Goal: Transaction & Acquisition: Purchase product/service

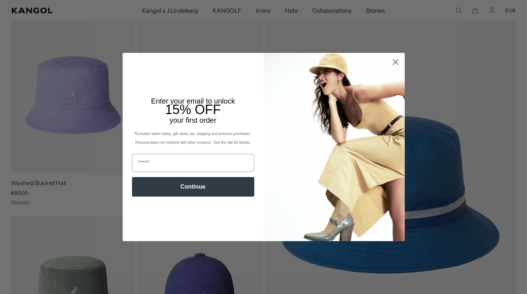
click at [397, 62] on circle "Close dialog" at bounding box center [395, 62] width 12 height 12
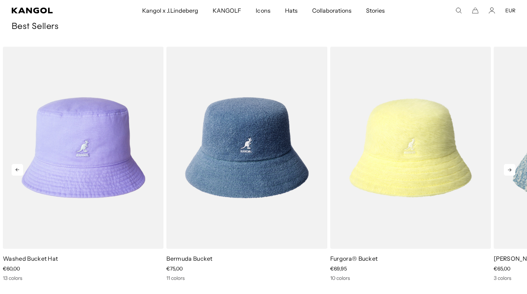
scroll to position [0, 149]
click at [507, 169] on icon at bounding box center [510, 170] width 12 height 12
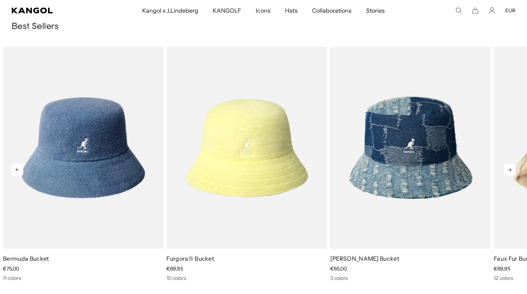
click at [507, 170] on icon at bounding box center [510, 170] width 12 height 12
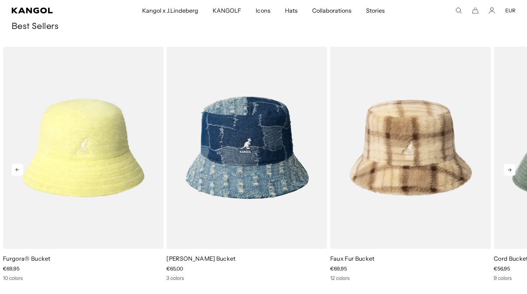
scroll to position [0, 0]
click at [509, 170] on icon at bounding box center [510, 170] width 12 height 12
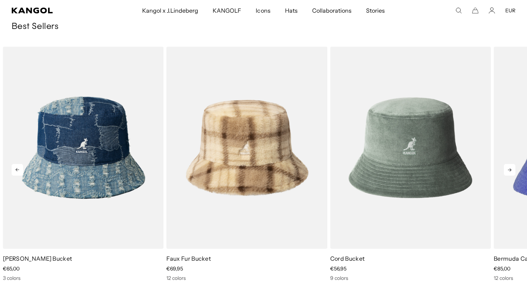
click at [509, 170] on icon at bounding box center [510, 170] width 12 height 12
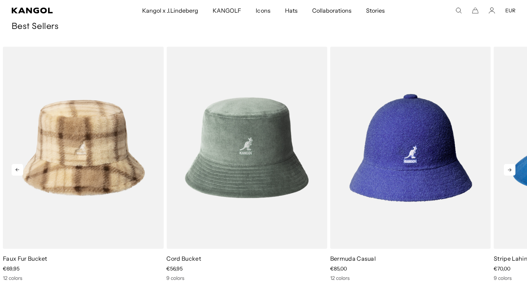
click at [509, 170] on icon at bounding box center [510, 170] width 12 height 12
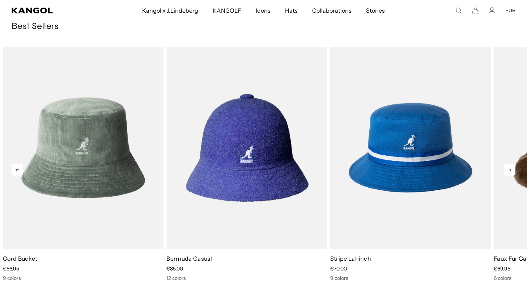
scroll to position [0, 149]
click at [509, 170] on icon at bounding box center [510, 170] width 12 height 12
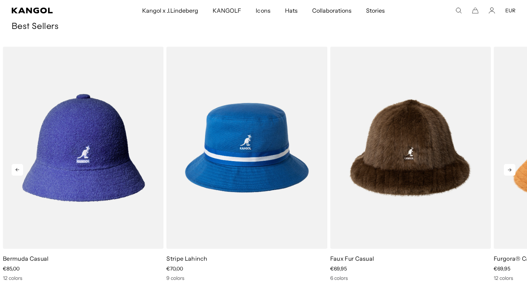
click at [509, 170] on icon at bounding box center [510, 170] width 12 height 12
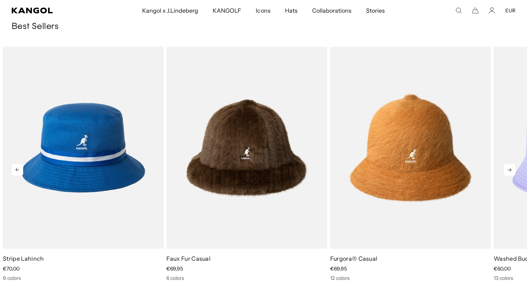
click at [509, 170] on icon at bounding box center [510, 170] width 12 height 12
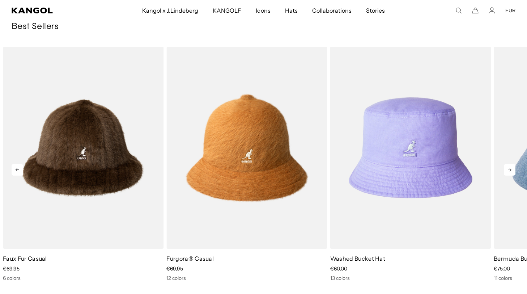
click at [509, 170] on icon at bounding box center [510, 170] width 12 height 12
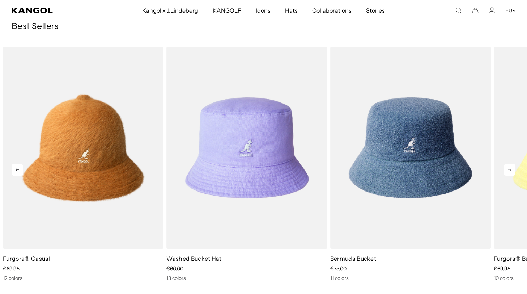
scroll to position [0, 0]
click at [509, 170] on icon at bounding box center [510, 170] width 12 height 12
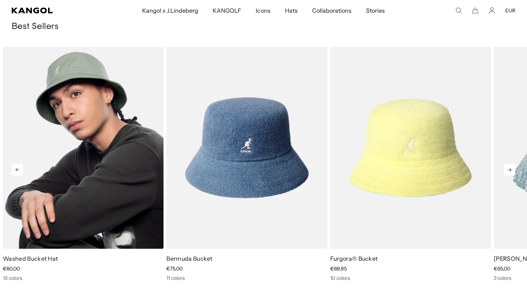
click at [81, 164] on img "1 of 10" at bounding box center [83, 148] width 161 height 202
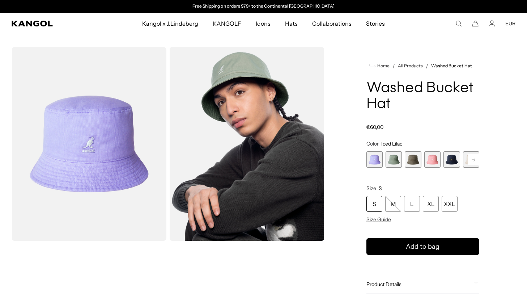
click at [471, 162] on rect at bounding box center [473, 159] width 11 height 11
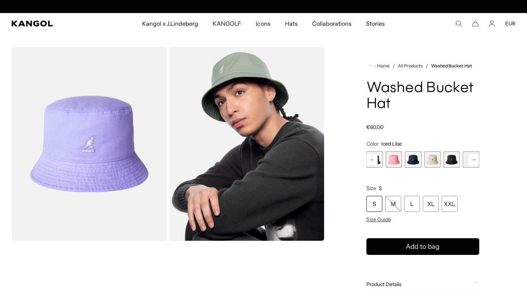
scroll to position [0, 149]
click at [382, 203] on div "S" at bounding box center [375, 204] width 16 height 16
click at [379, 203] on div "S" at bounding box center [375, 204] width 16 height 16
click at [471, 157] on rect at bounding box center [473, 159] width 11 height 11
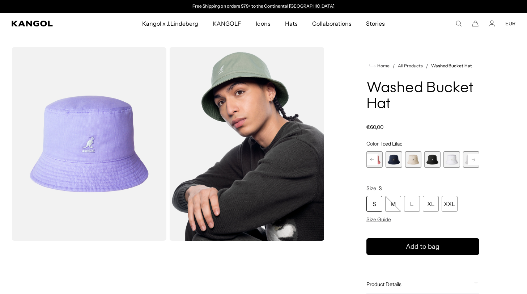
click at [471, 157] on rect at bounding box center [473, 159] width 11 height 11
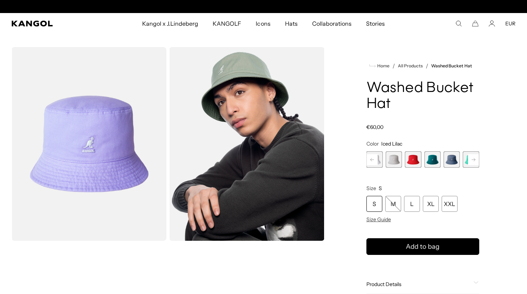
scroll to position [0, 149]
click at [471, 157] on div "Previous Next Iced Lilac Variant sold out or unavailable SAGE GREEN Variant sol…" at bounding box center [423, 159] width 113 height 16
click at [471, 157] on span "13 of 13" at bounding box center [471, 159] width 16 height 16
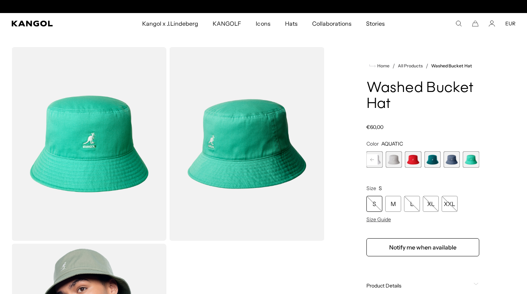
scroll to position [0, 149]
click at [433, 158] on span "11 of 13" at bounding box center [432, 159] width 16 height 16
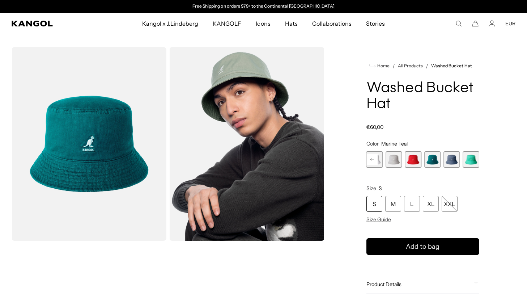
click at [371, 158] on rect at bounding box center [372, 159] width 11 height 11
click at [374, 158] on rect at bounding box center [372, 159] width 11 height 11
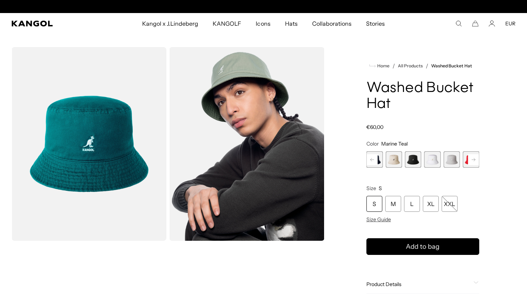
scroll to position [0, 149]
drag, startPoint x: 374, startPoint y: 158, endPoint x: 381, endPoint y: 159, distance: 6.6
click at [374, 158] on rect at bounding box center [372, 159] width 11 height 11
click at [412, 162] on span "6 of 13" at bounding box center [413, 159] width 16 height 16
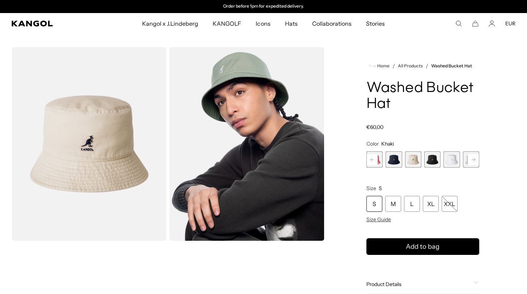
click at [372, 158] on icon at bounding box center [373, 159] width 4 height 3
click at [396, 160] on span "4 of 13" at bounding box center [394, 159] width 16 height 16
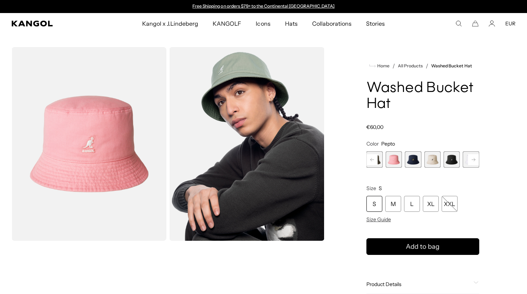
click at [375, 158] on rect at bounding box center [372, 159] width 11 height 11
click at [410, 159] on span "3 of 13" at bounding box center [413, 159] width 16 height 16
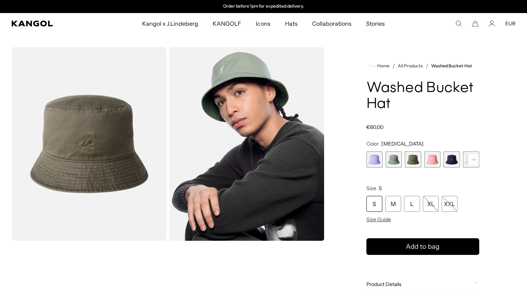
click at [396, 160] on span "2 of 13" at bounding box center [394, 159] width 16 height 16
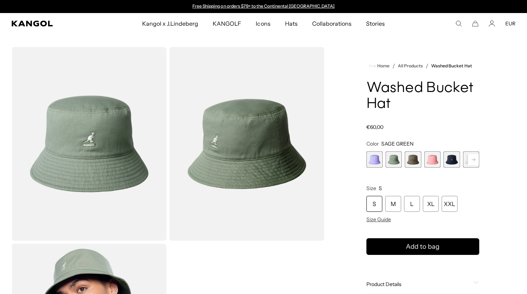
click at [371, 204] on div "S" at bounding box center [375, 204] width 16 height 16
